Goal: Obtain resource: Download file/media

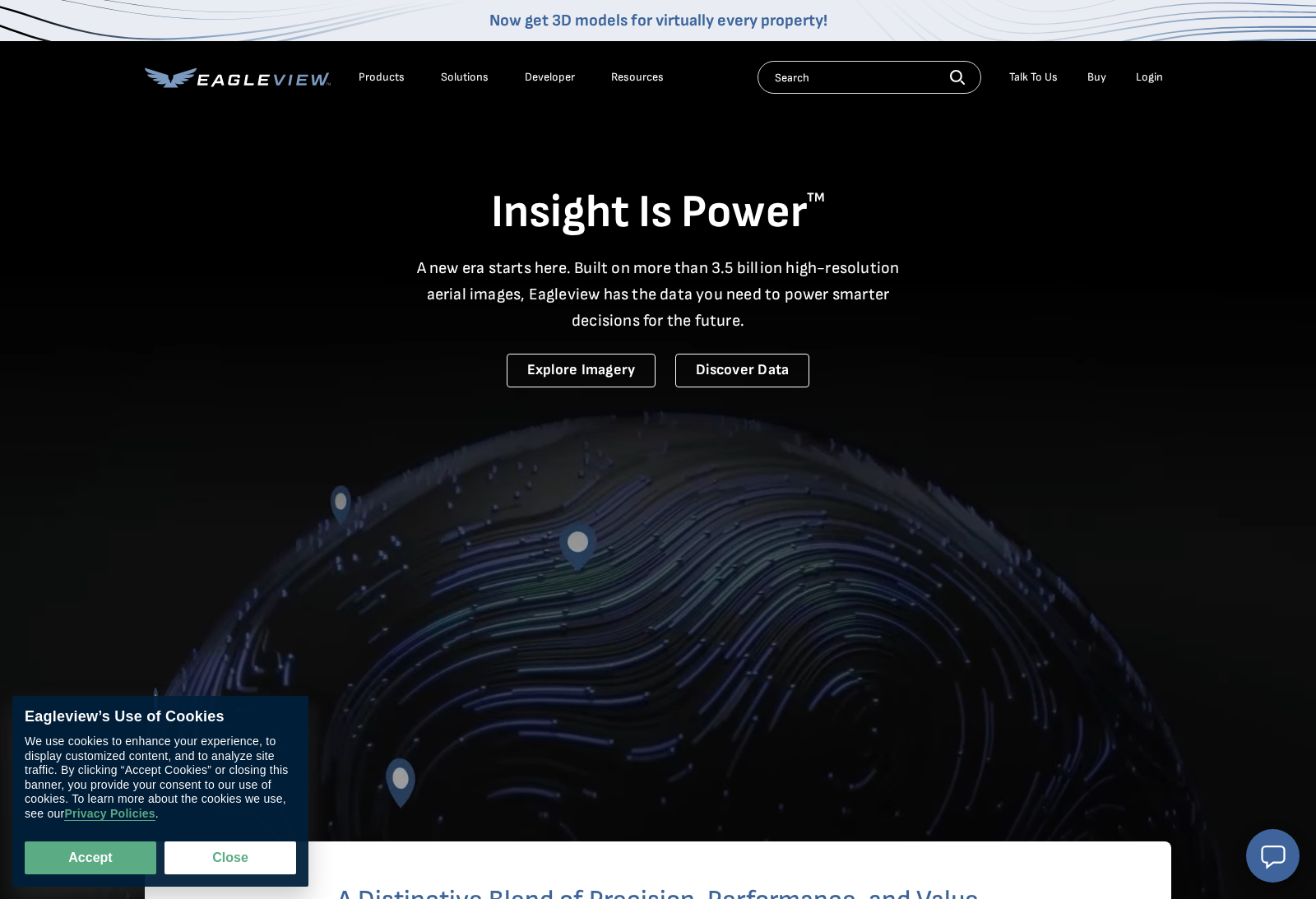
click at [1146, 70] on div "Login" at bounding box center [1149, 78] width 27 height 15
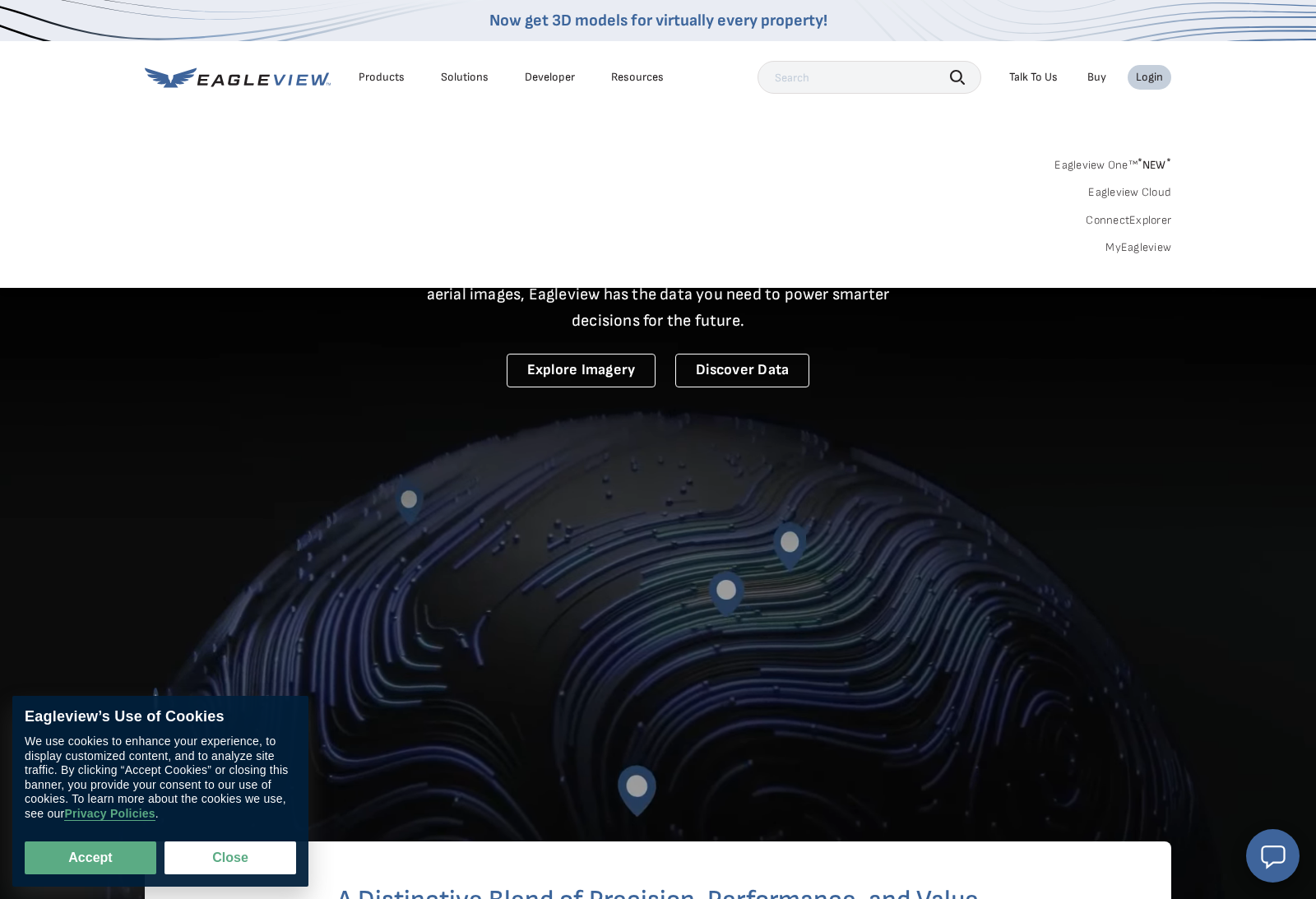
click at [1150, 240] on link "MyEagleview" at bounding box center [1139, 248] width 66 height 15
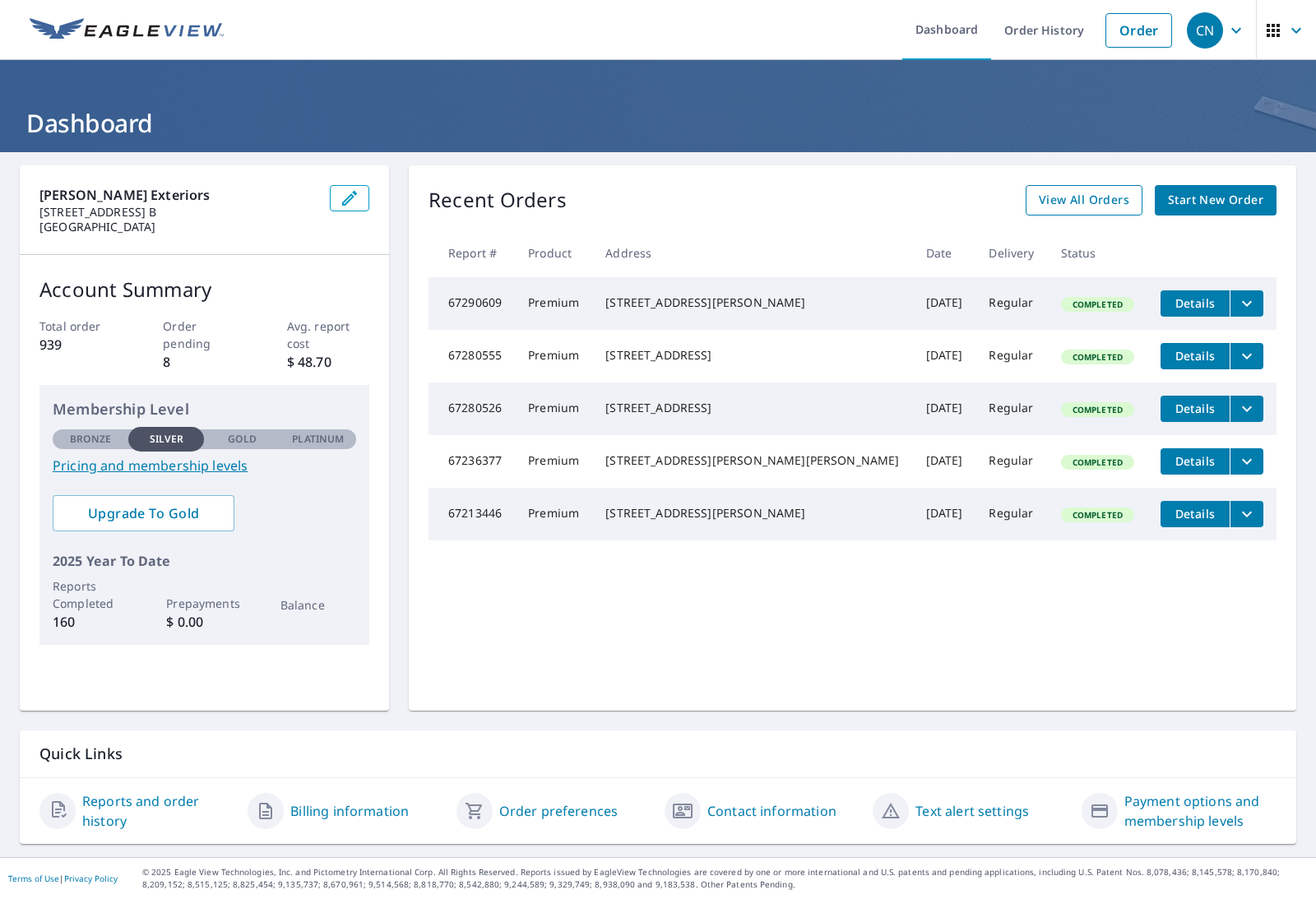
click at [1093, 197] on span "View All Orders" at bounding box center [1084, 200] width 91 height 21
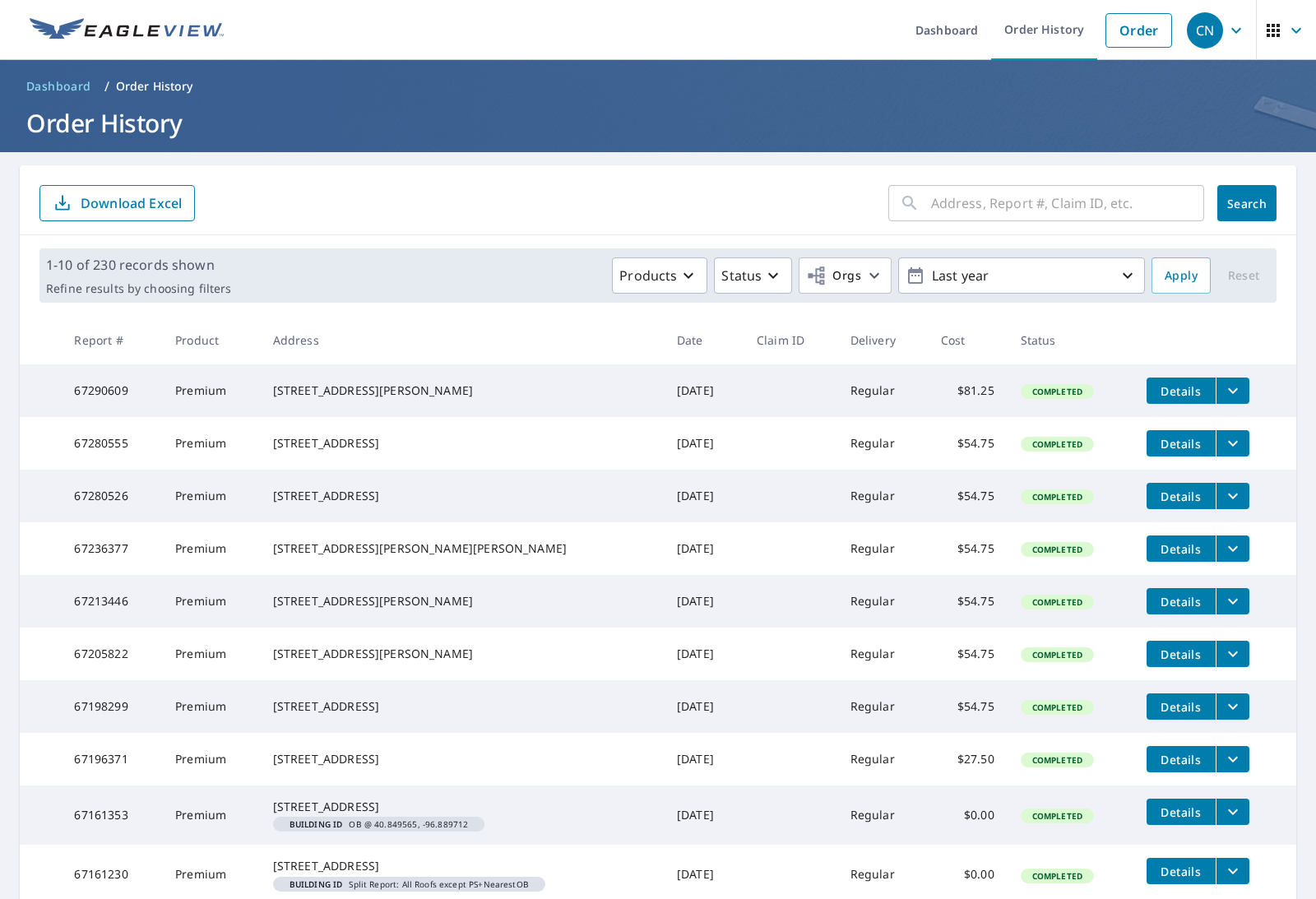
click at [1014, 209] on input "text" at bounding box center [1067, 203] width 273 height 46
type input "4320"
click at [1254, 212] on button "Search" at bounding box center [1247, 203] width 59 height 36
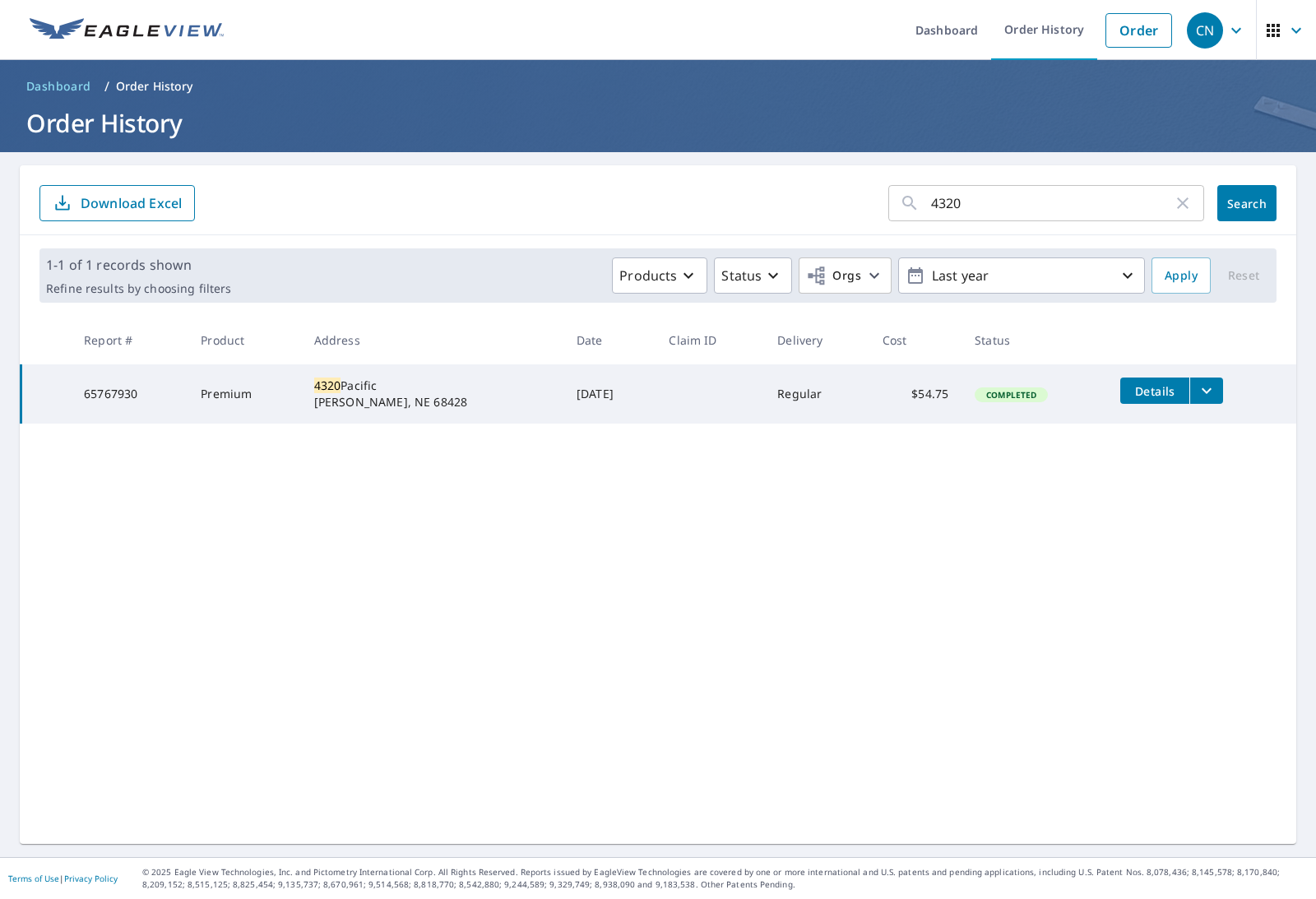
click at [1201, 396] on icon "filesDropdownBtn-65767930" at bounding box center [1206, 390] width 20 height 20
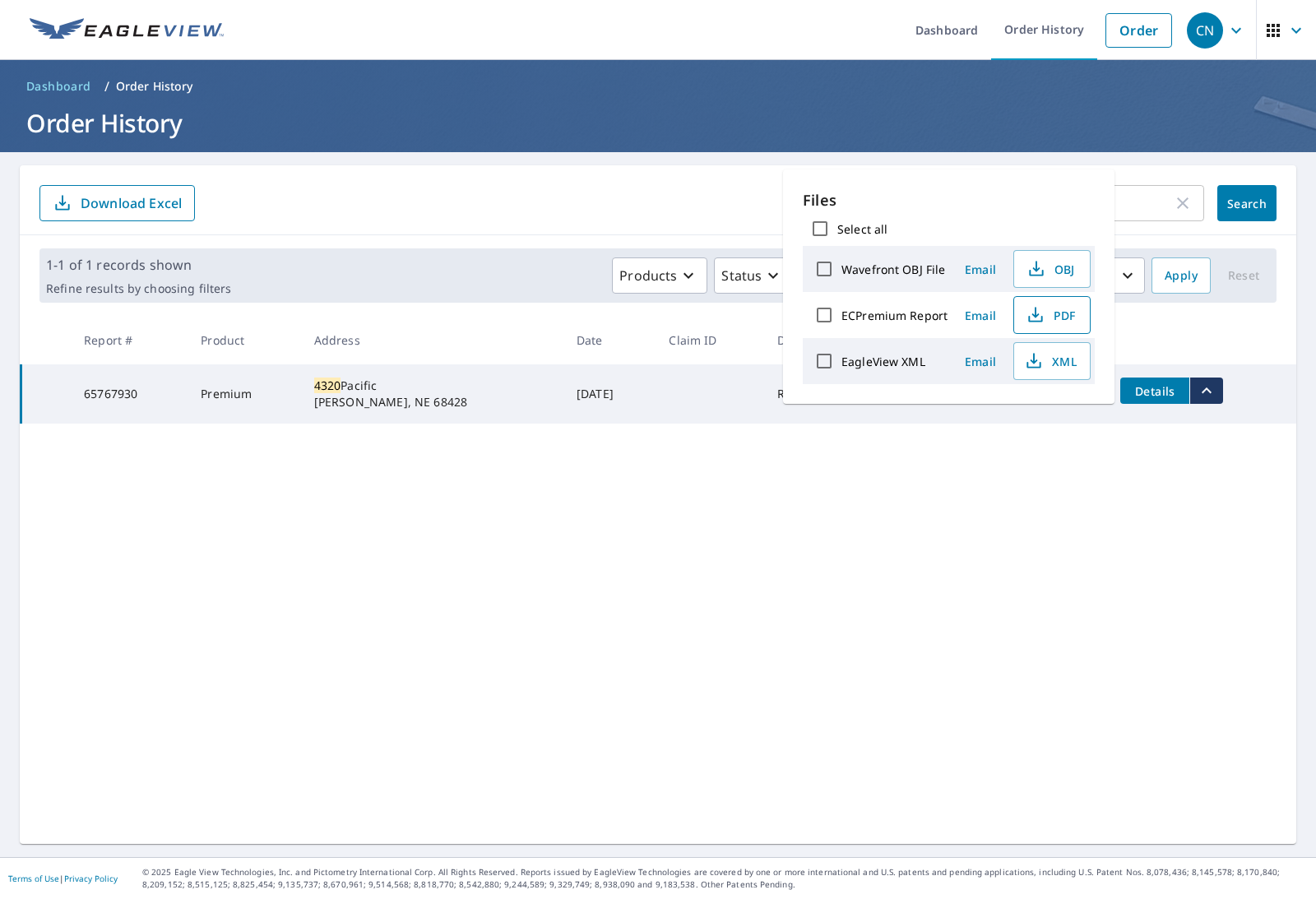
click at [1069, 315] on span "PDF" at bounding box center [1050, 315] width 53 height 20
